Goal: Transaction & Acquisition: Purchase product/service

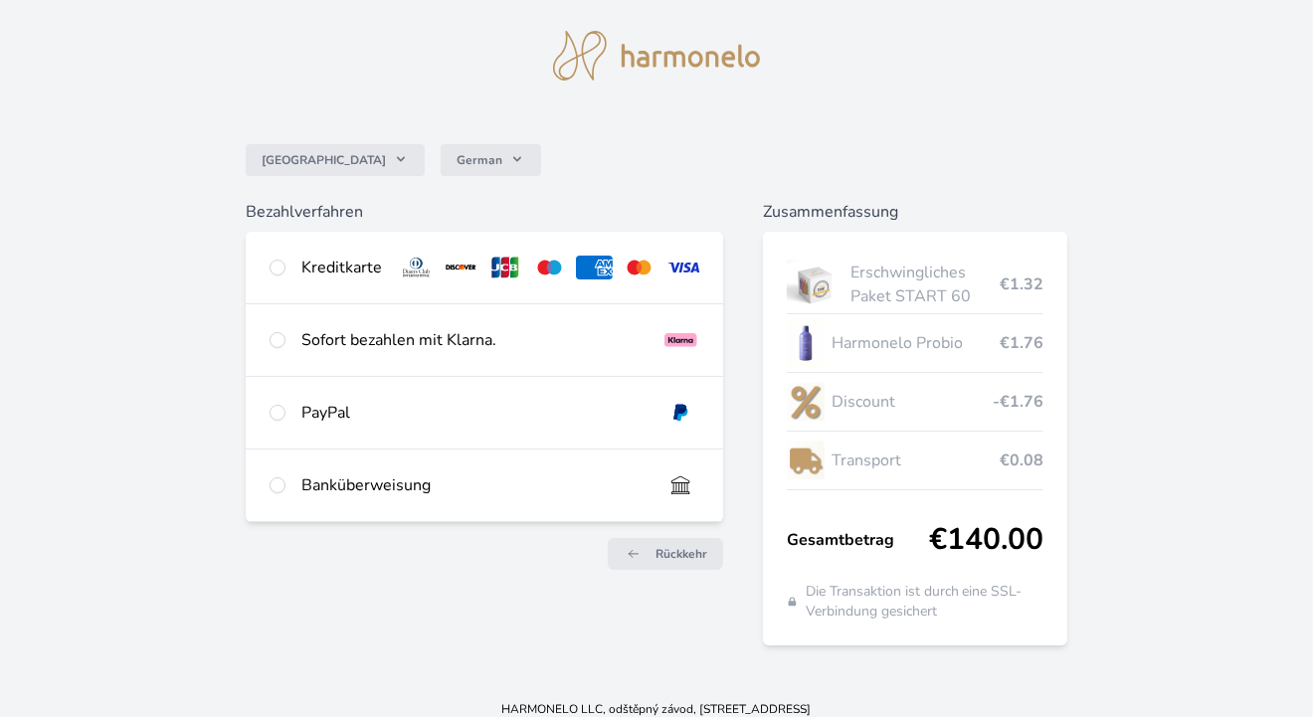
scroll to position [63, 0]
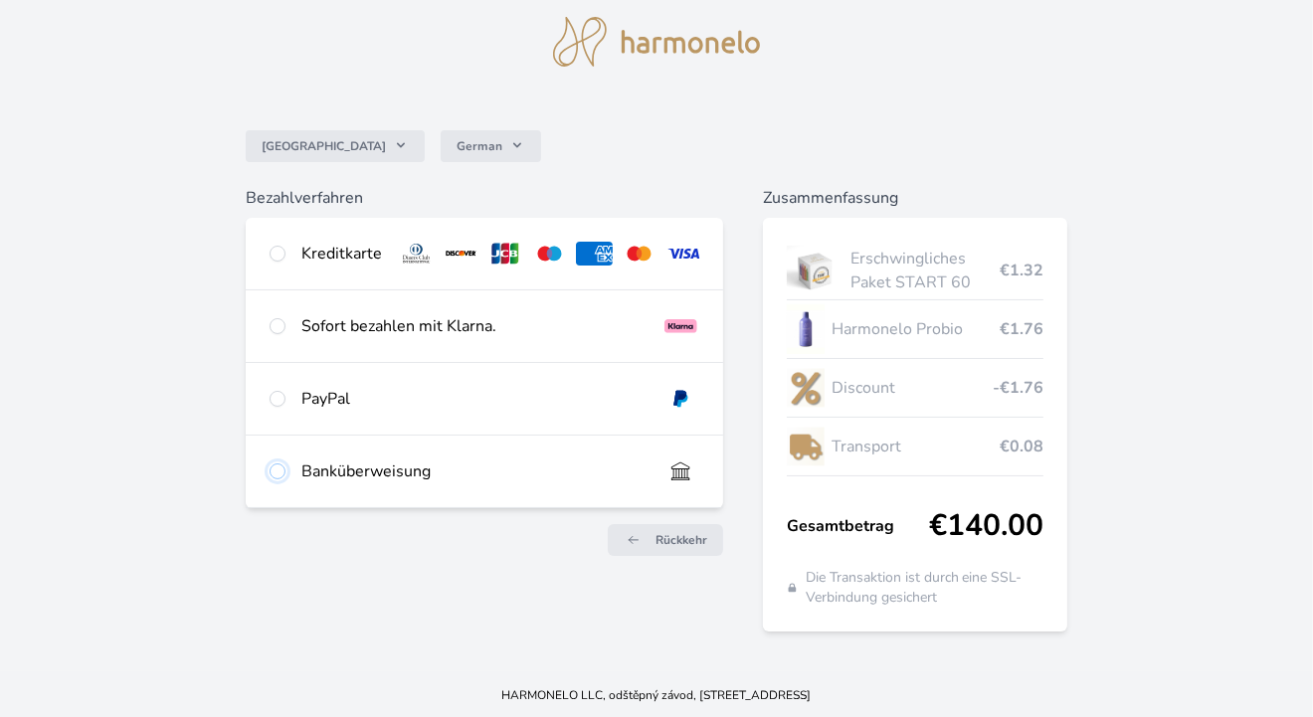
click at [279, 469] on input "radio" at bounding box center [278, 472] width 16 height 16
radio input "true"
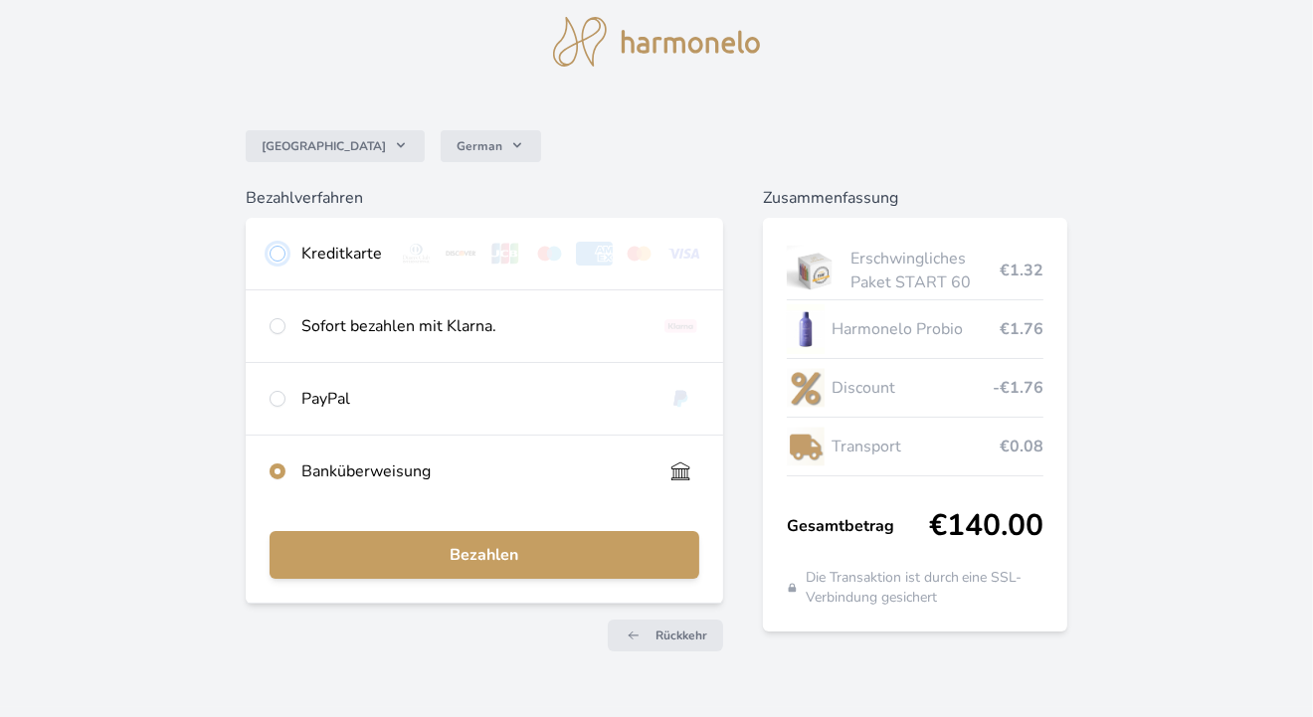
click at [273, 252] on input "radio" at bounding box center [278, 254] width 16 height 16
radio input "true"
radio input "false"
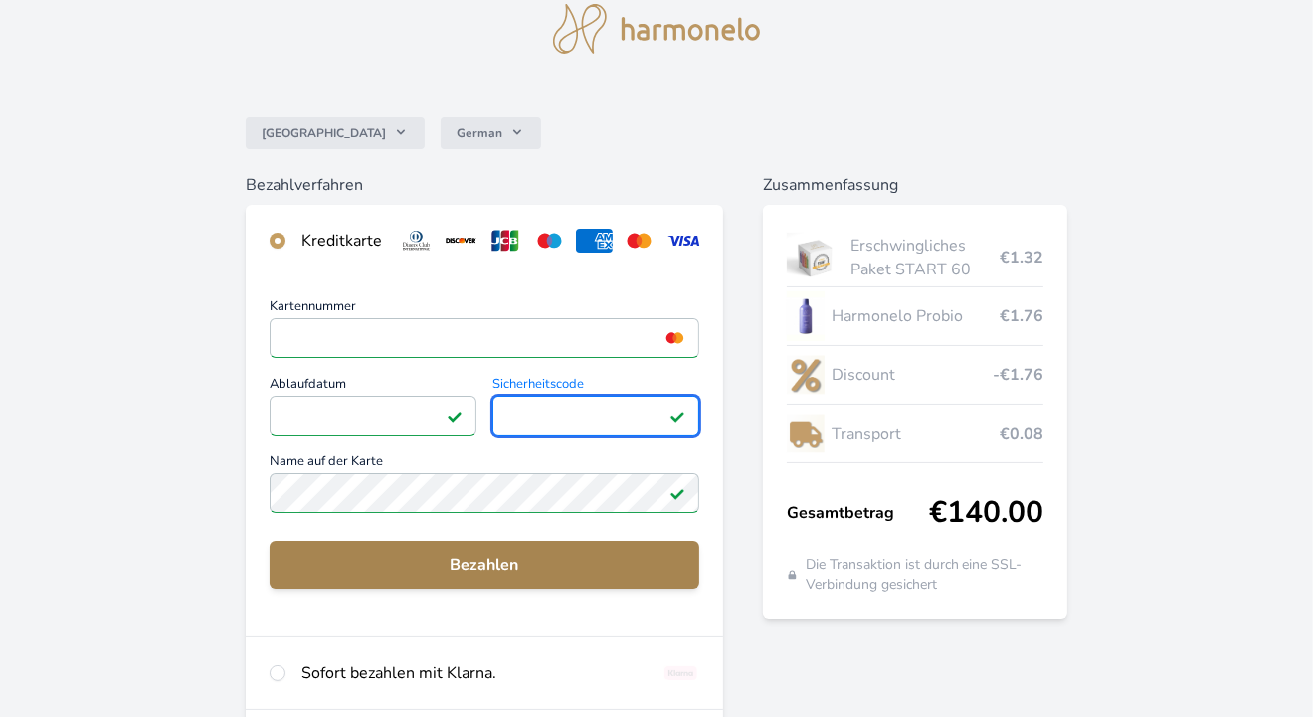
scroll to position [162, 0]
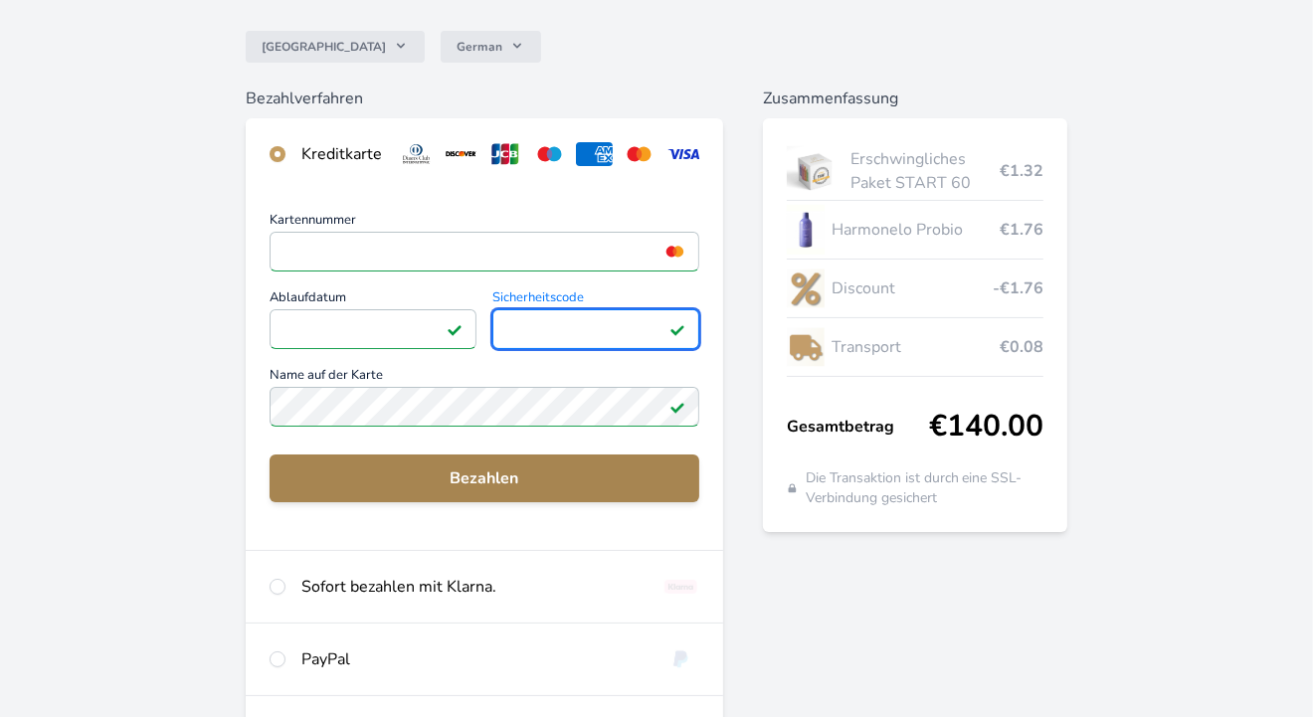
click at [491, 490] on span "Bezahlen" at bounding box center [485, 479] width 398 height 24
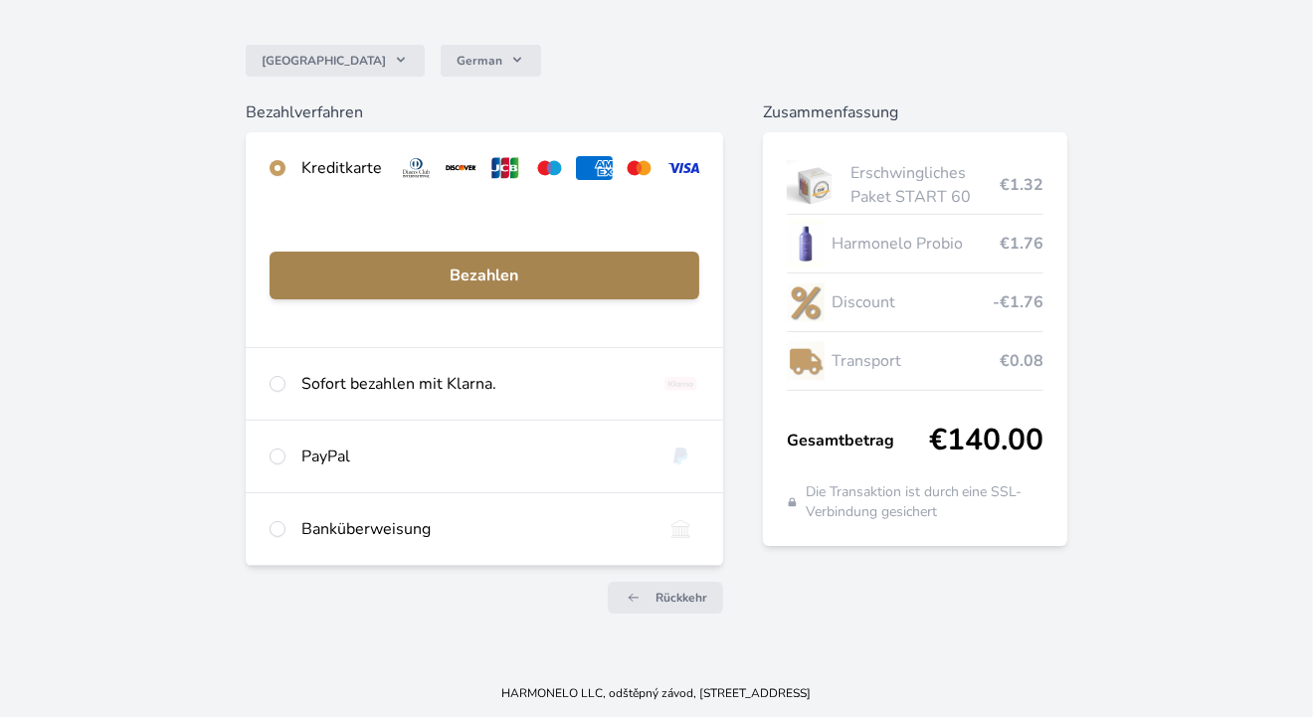
scroll to position [161, 0]
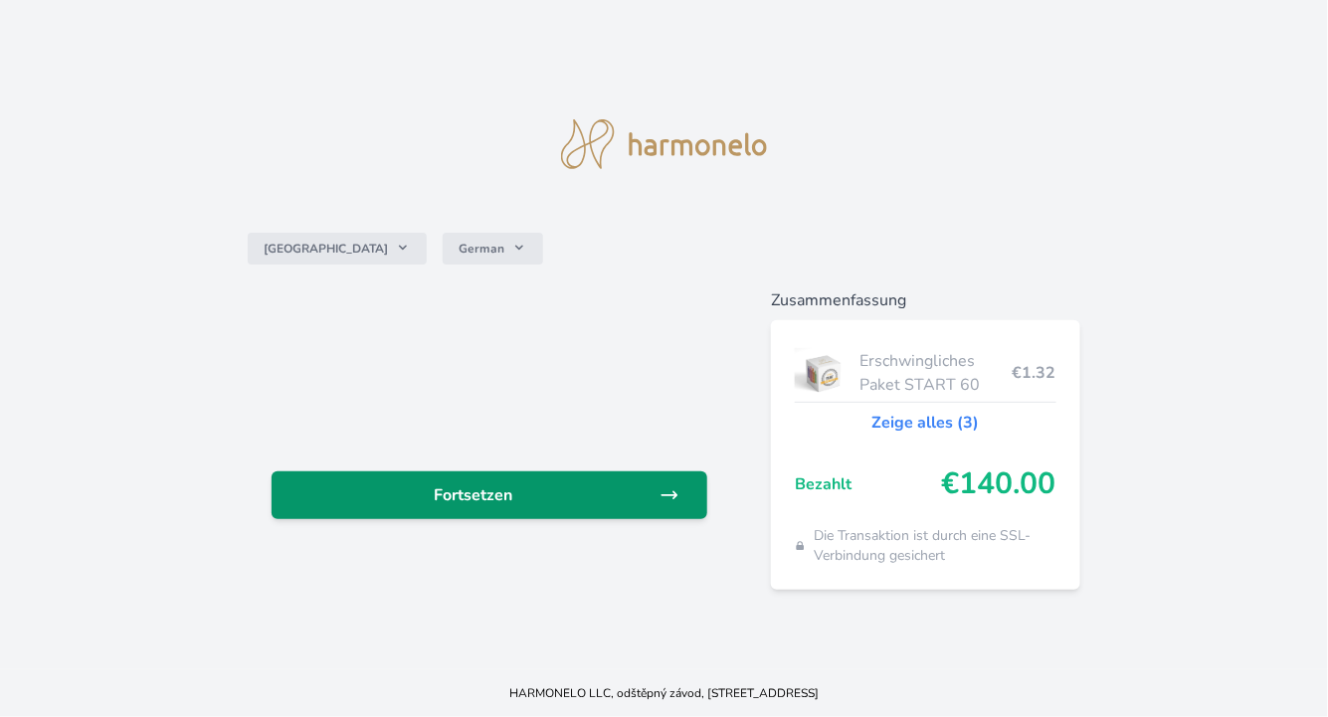
click at [478, 505] on span "Fortsetzen" at bounding box center [474, 495] width 372 height 24
